Goal: Communication & Community: Answer question/provide support

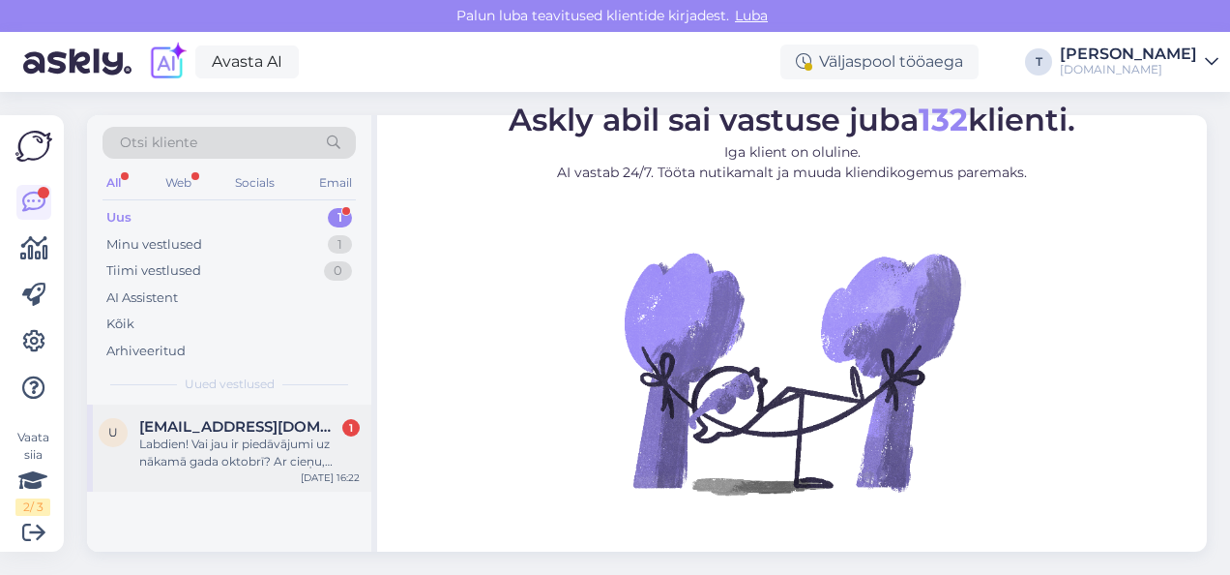
click at [201, 429] on span "[EMAIL_ADDRESS][DOMAIN_NAME]" at bounding box center [239, 426] width 201 height 17
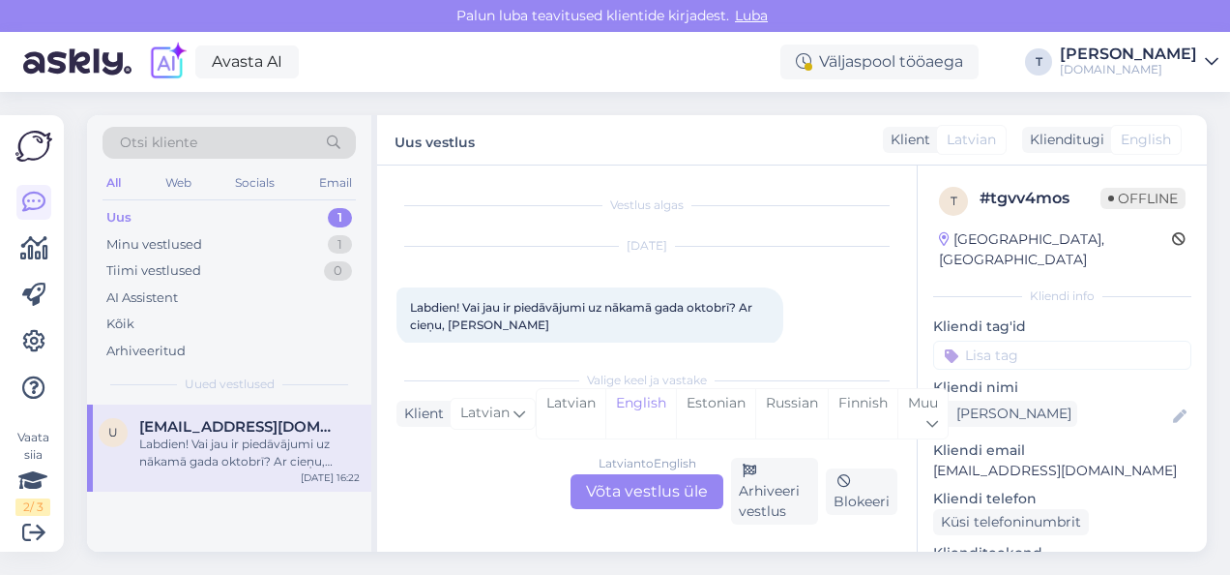
scroll to position [23, 0]
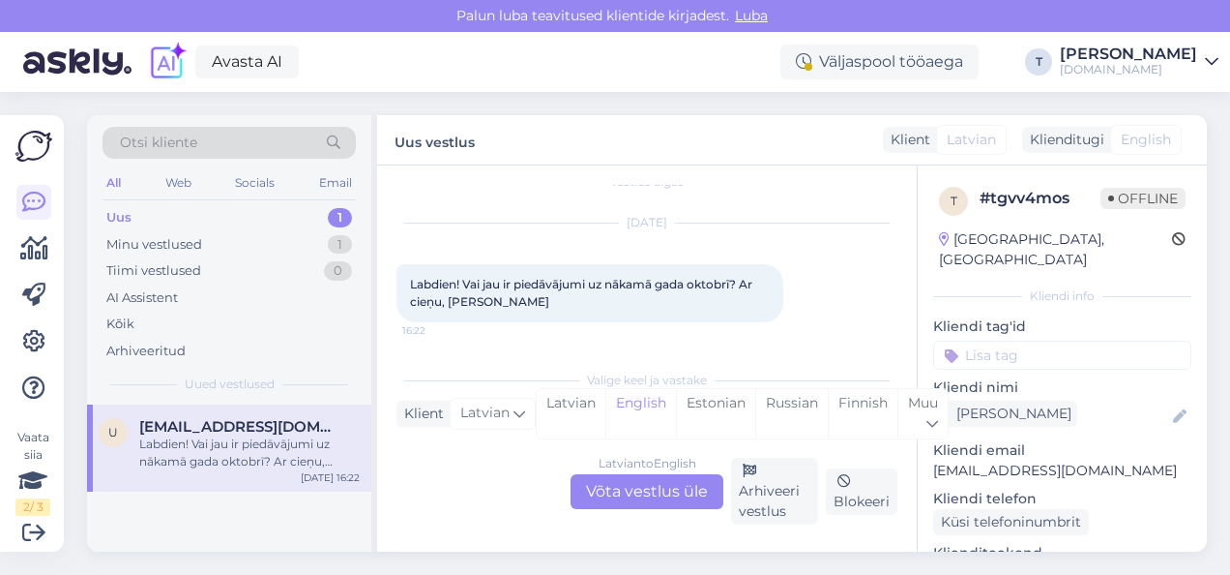
click at [682, 496] on div "Latvian to English Võta vestlus üle" at bounding box center [647, 491] width 153 height 35
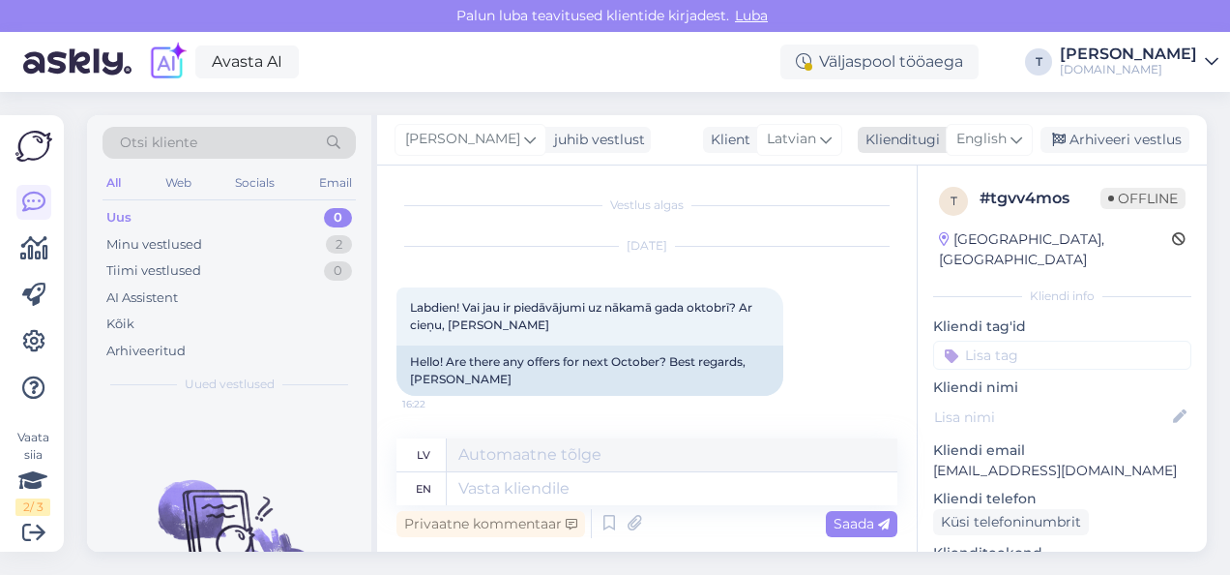
click at [974, 141] on span "English" at bounding box center [982, 139] width 50 height 21
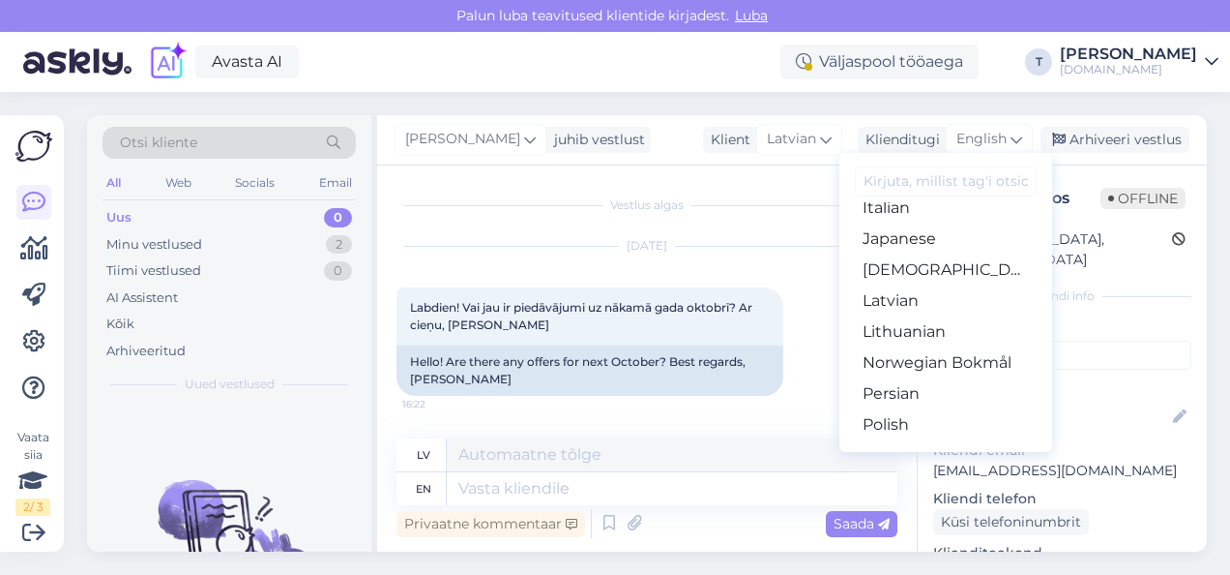
scroll to position [484, 0]
click at [935, 300] on link "Latvian" at bounding box center [946, 298] width 213 height 31
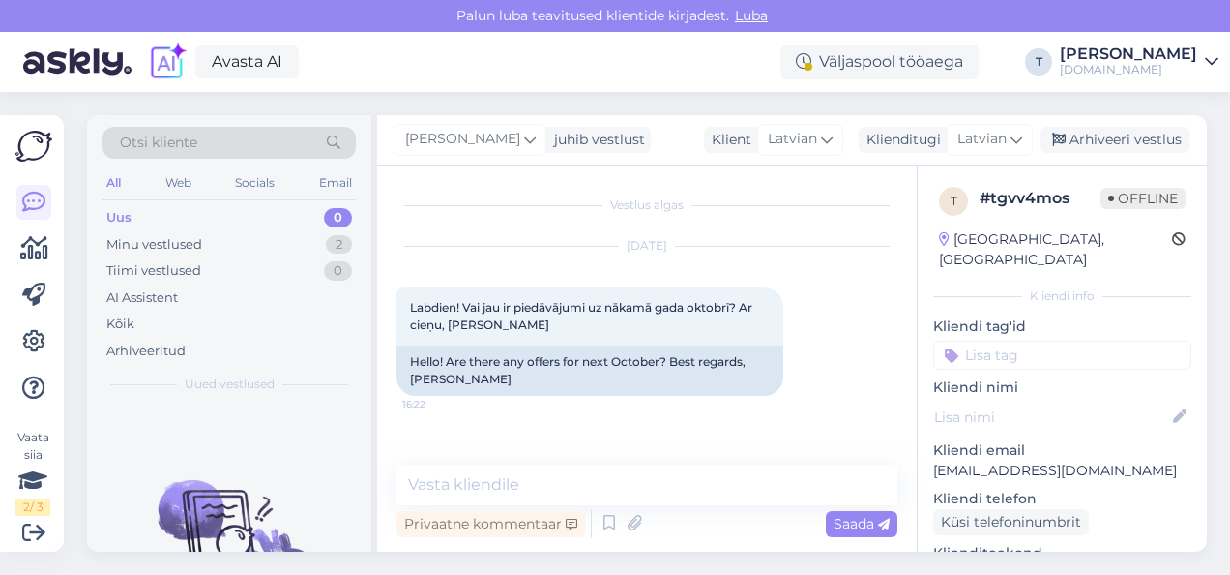
click at [625, 420] on div "Vestlus algas [DATE] Labdien! Vai jau ir piedāvājumi uz nākamā gada oktobrī? Ar…" at bounding box center [656, 316] width 518 height 262
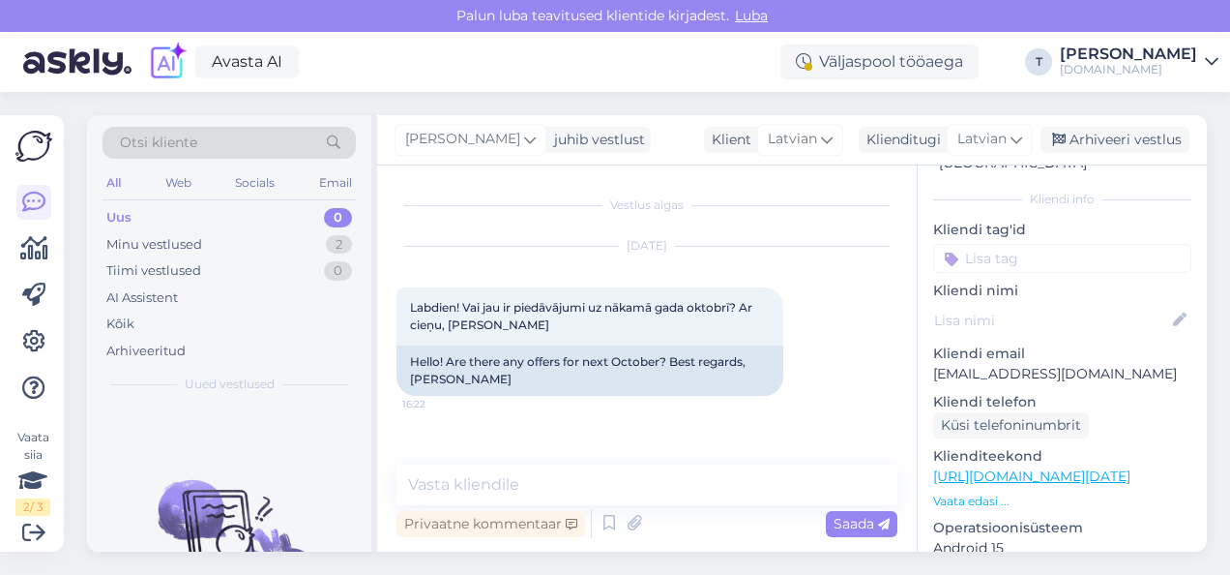
click at [992, 492] on p "Vaata edasi ..." at bounding box center [1062, 500] width 258 height 17
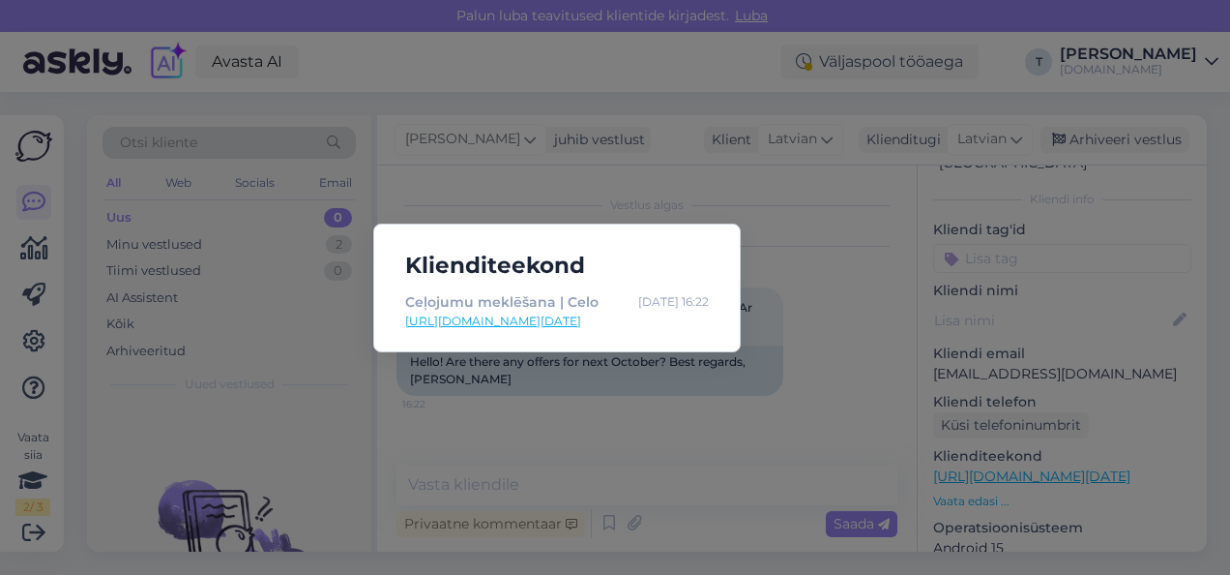
click at [731, 209] on div "Klienditeekond Ceļojumu meklēšana | Celo [DATE] 16:22 [URL][DOMAIN_NAME][DATE]" at bounding box center [615, 287] width 1230 height 575
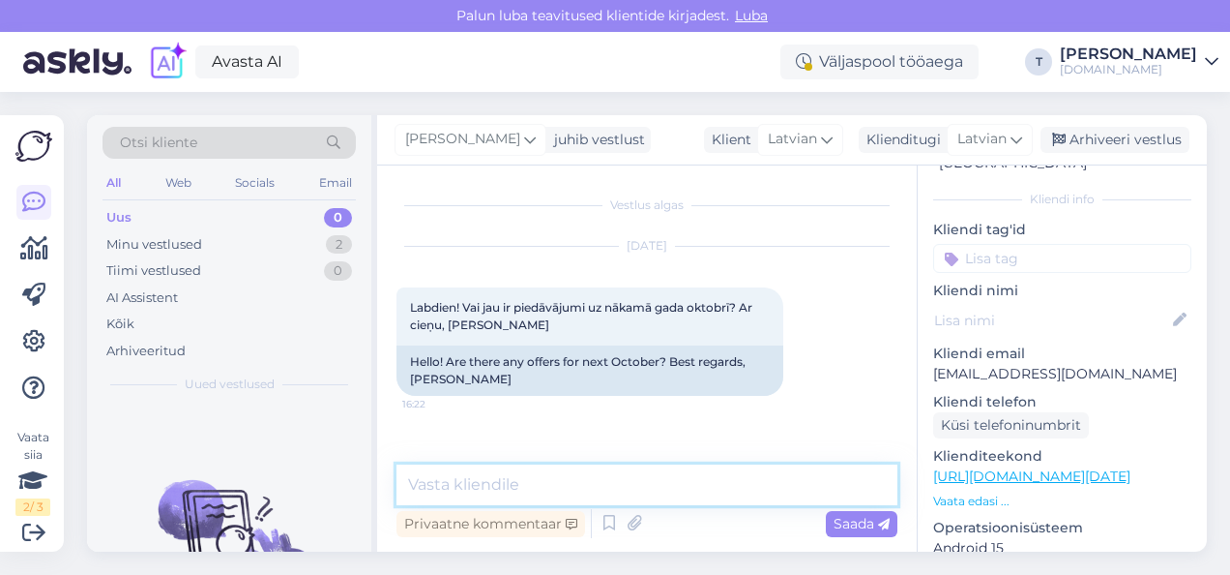
click at [631, 490] on textarea at bounding box center [647, 484] width 501 height 41
type textarea "Ы"
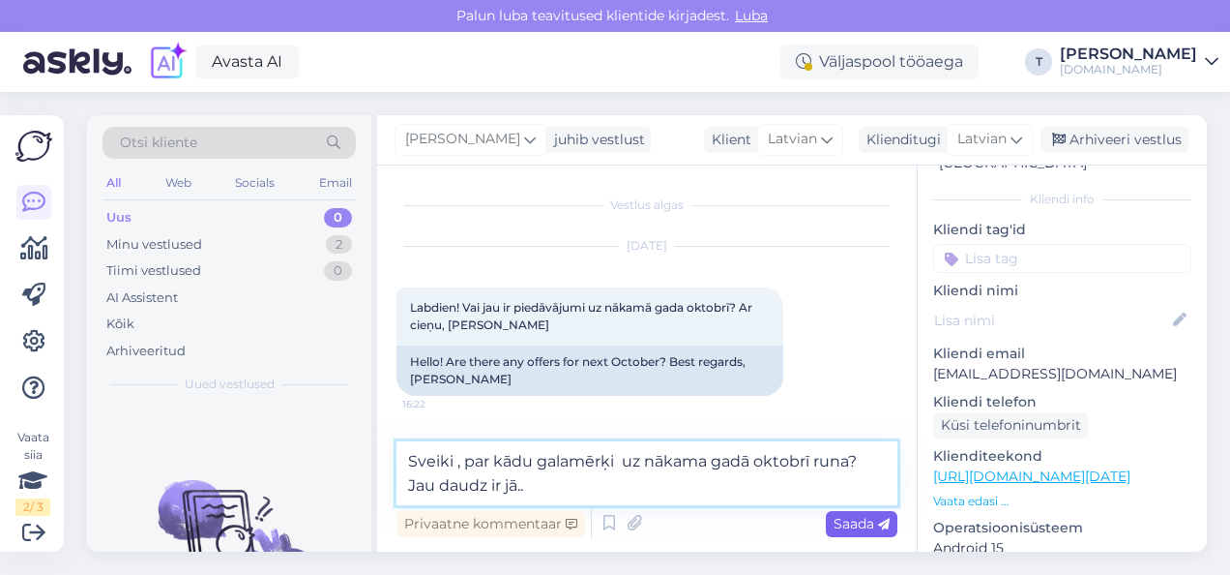
type textarea "Sveiki , par kādu galamērķi uz nākama gadā oktobrī runa? Jau daudz ir jā.."
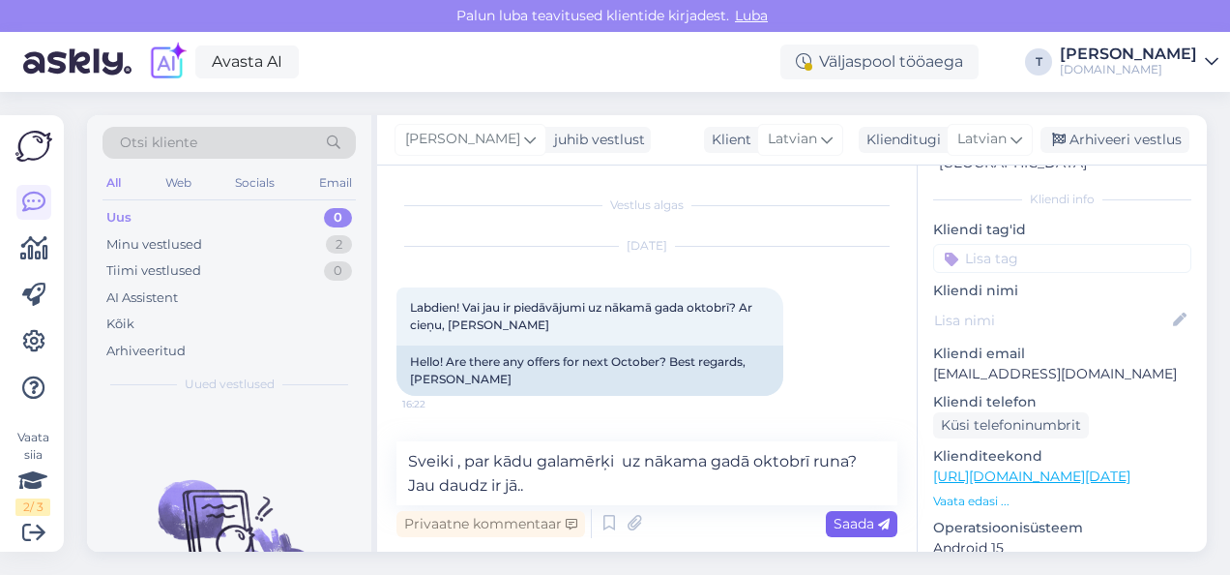
click at [855, 524] on span "Saada" at bounding box center [862, 523] width 56 height 17
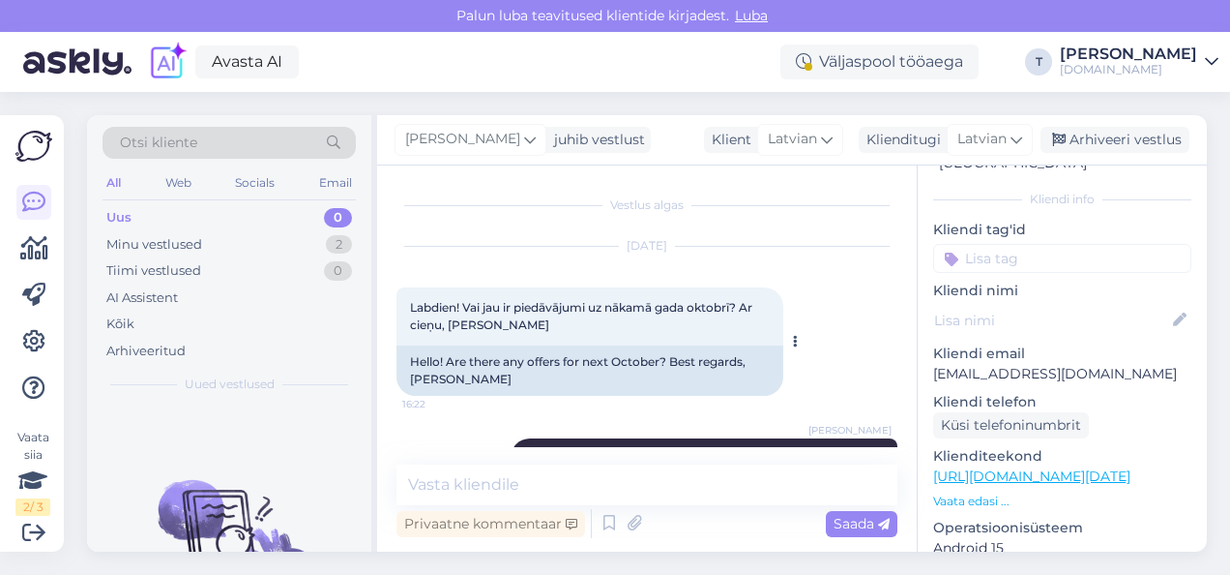
scroll to position [70, 0]
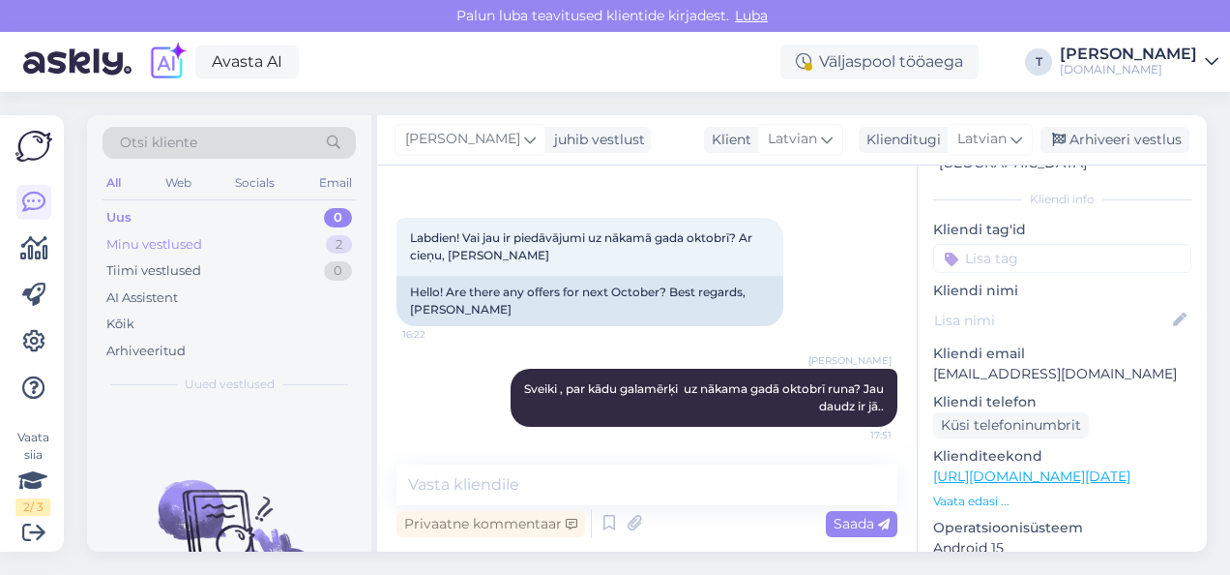
click at [293, 237] on div "Minu vestlused 2" at bounding box center [229, 244] width 253 height 27
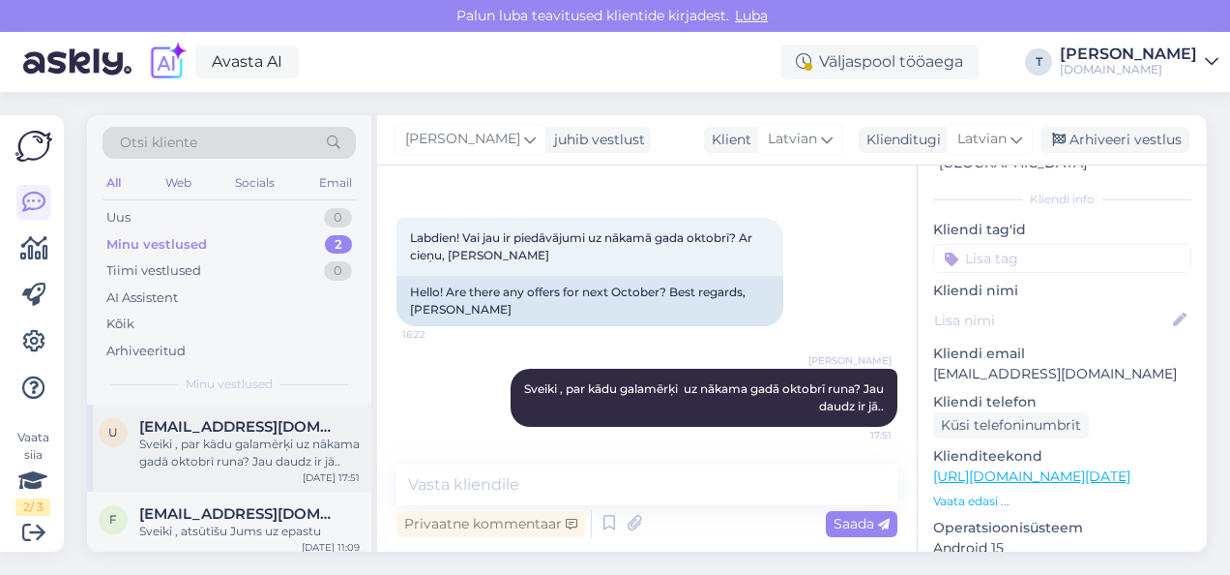
click at [255, 416] on div "u [EMAIL_ADDRESS][DOMAIN_NAME] Sveiki , par kādu galamērķi uz nākama gadā oktob…" at bounding box center [229, 447] width 284 height 87
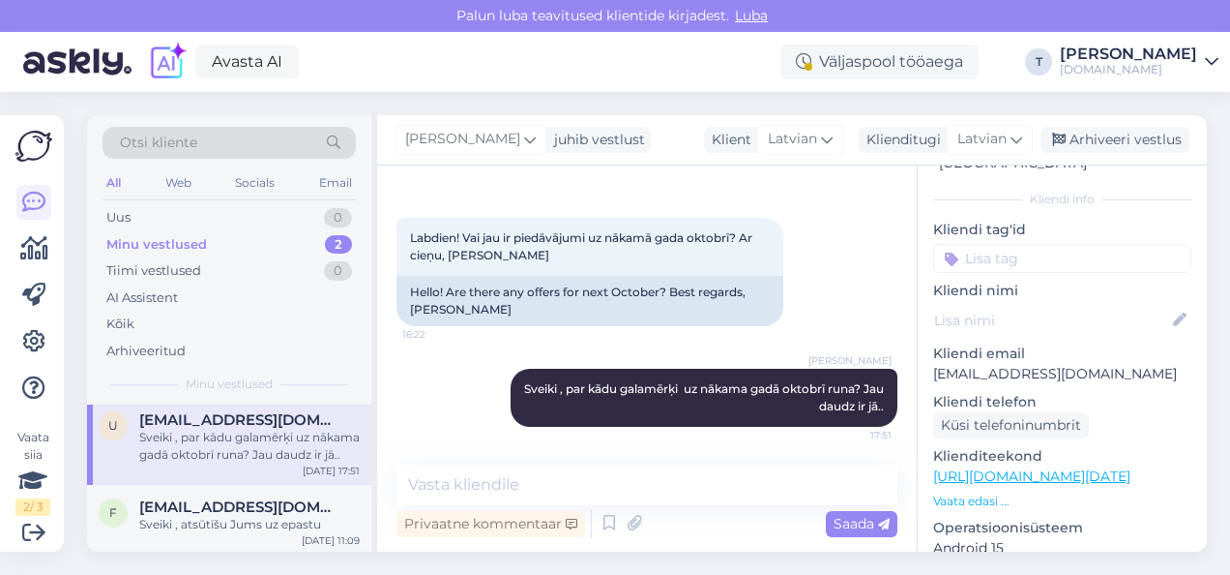
scroll to position [8, 0]
click at [248, 515] on div "Sveiki , atsūtīšu Jums uz epastu" at bounding box center [249, 523] width 221 height 17
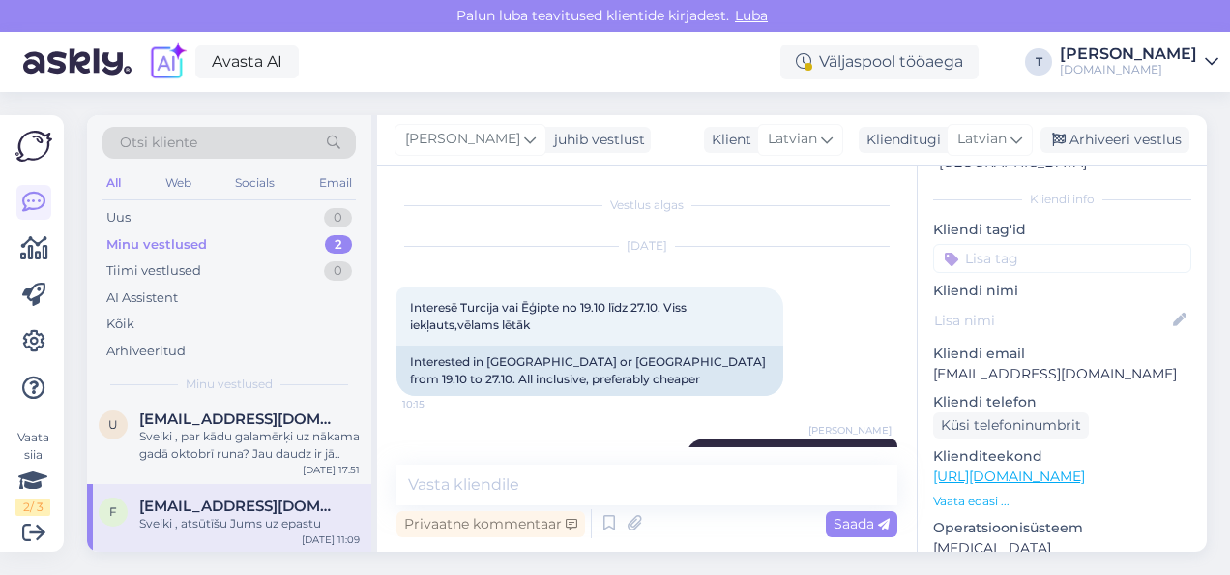
scroll to position [52, 0]
